Goal: Task Accomplishment & Management: Complete application form

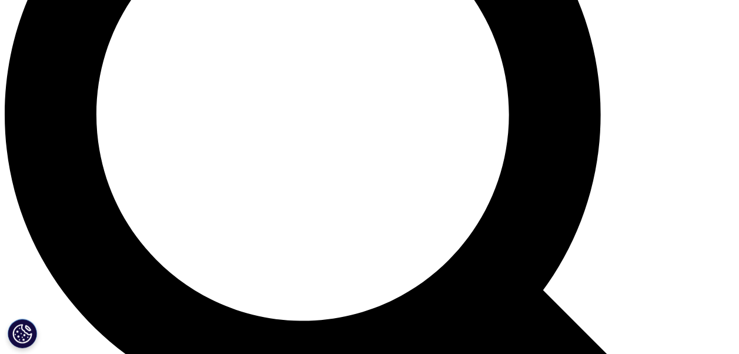
scroll to position [312, 0]
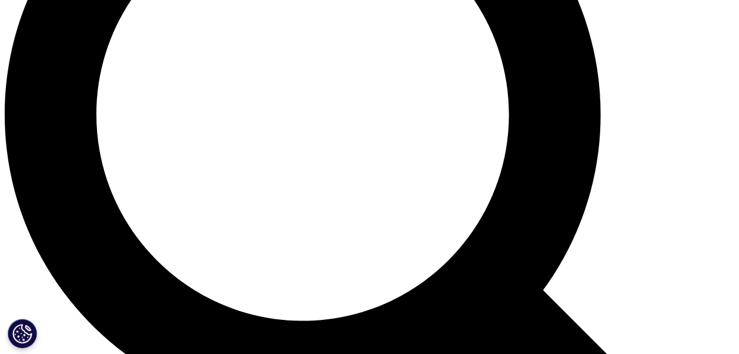
scroll to position [0, 0]
